Goal: Information Seeking & Learning: Find specific fact

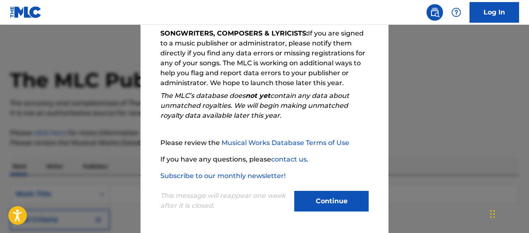
scroll to position [145, 0]
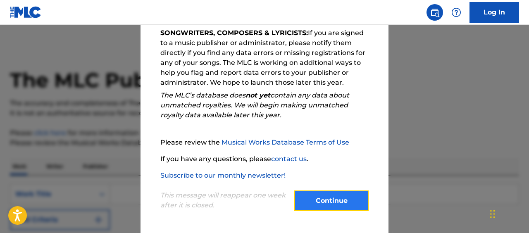
click at [332, 194] on button "Continue" at bounding box center [331, 201] width 74 height 21
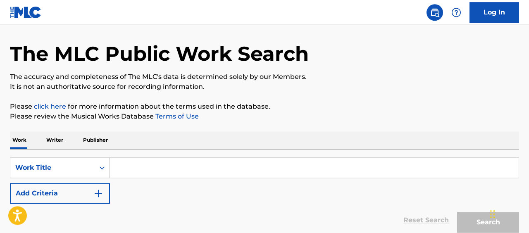
scroll to position [86, 0]
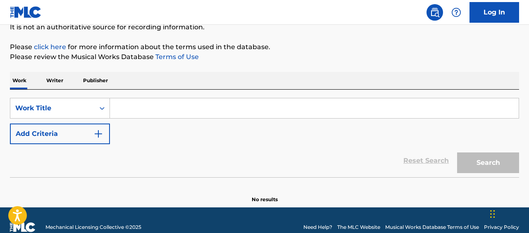
click at [56, 81] on p "Writer" at bounding box center [55, 80] width 22 height 17
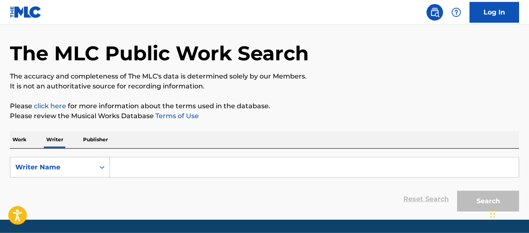
scroll to position [43, 0]
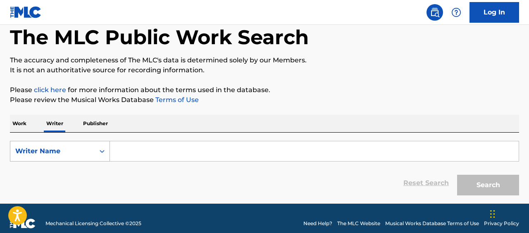
click at [96, 154] on div "Search Form" at bounding box center [102, 151] width 15 height 15
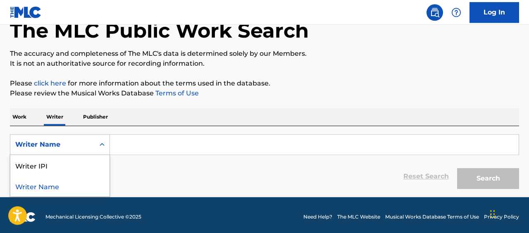
scroll to position [53, 0]
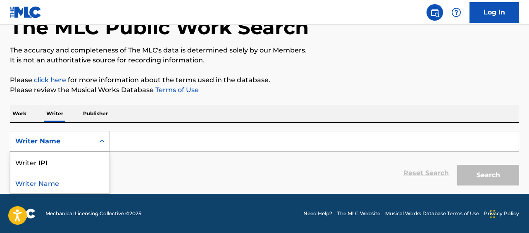
click at [71, 181] on div "Writer Name" at bounding box center [59, 182] width 99 height 21
click at [151, 143] on input "Search Form" at bounding box center [314, 141] width 409 height 20
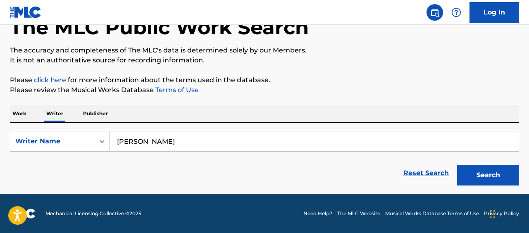
click at [457, 165] on button "Search" at bounding box center [488, 175] width 62 height 21
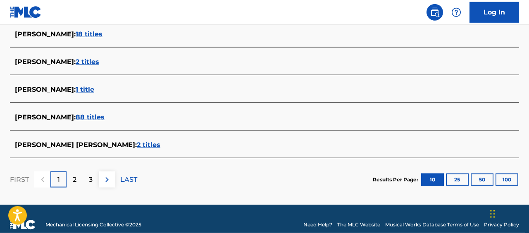
scroll to position [386, 0]
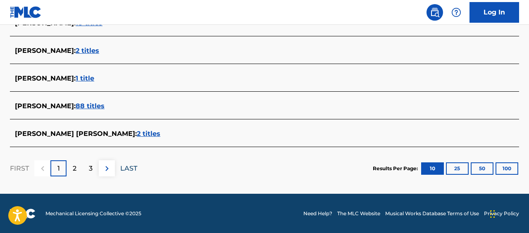
click at [129, 167] on p "LAST" at bounding box center [128, 169] width 17 height 10
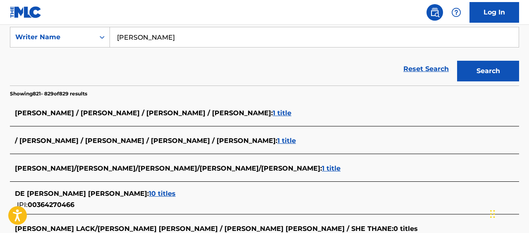
scroll to position [0, 0]
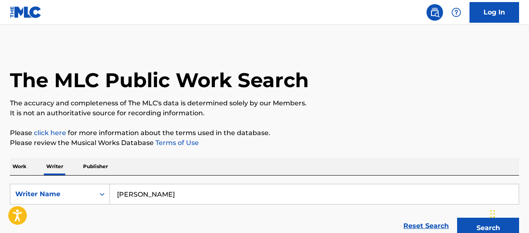
click at [183, 192] on input "[PERSON_NAME]" at bounding box center [314, 194] width 409 height 20
type input "[PERSON_NAME] [GEOGRAPHIC_DATA]"
click at [457, 218] on button "Search" at bounding box center [488, 228] width 62 height 21
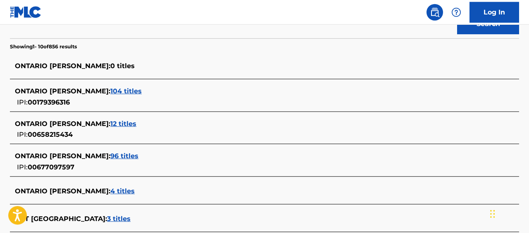
scroll to position [215, 0]
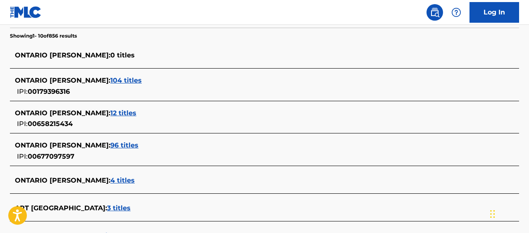
click at [110, 81] on span "104 titles" at bounding box center [125, 80] width 31 height 8
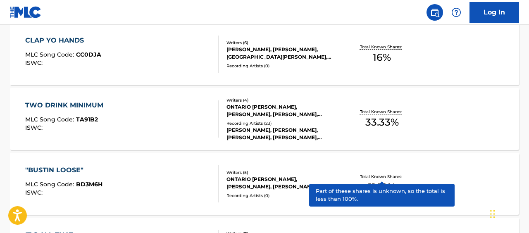
scroll to position [731, 0]
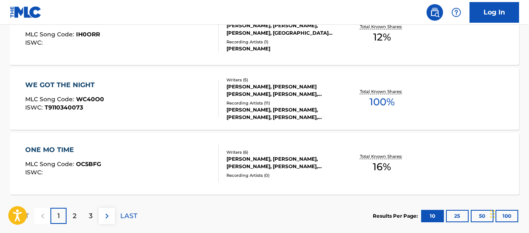
click at [83, 85] on div "WE GOT THE NIGHT" at bounding box center [64, 85] width 79 height 10
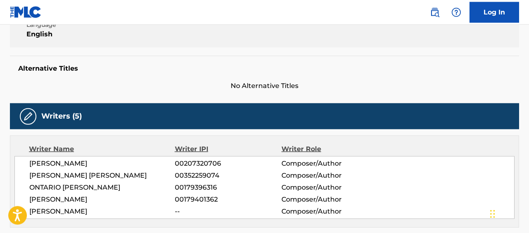
scroll to position [215, 0]
